Goal: Task Accomplishment & Management: Complete application form

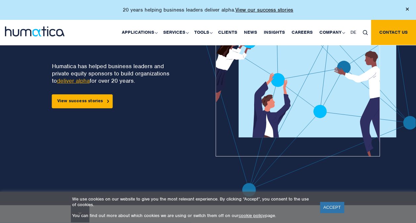
scroll to position [56, 0]
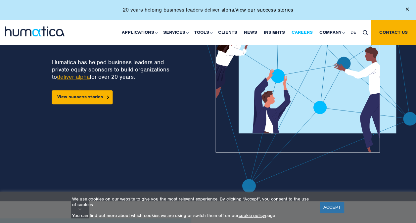
click at [300, 30] on link "Careers" at bounding box center [302, 32] width 28 height 25
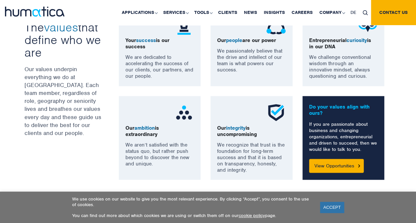
scroll to position [509, 0]
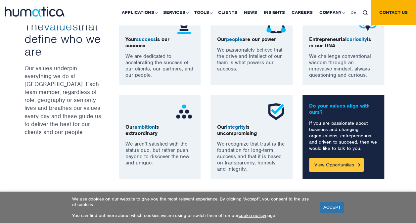
click at [344, 169] on link "View Opportunities" at bounding box center [336, 165] width 55 height 14
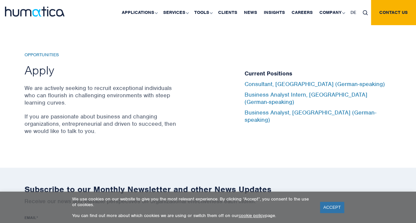
scroll to position [2181, 0]
